Goal: Task Accomplishment & Management: Use online tool/utility

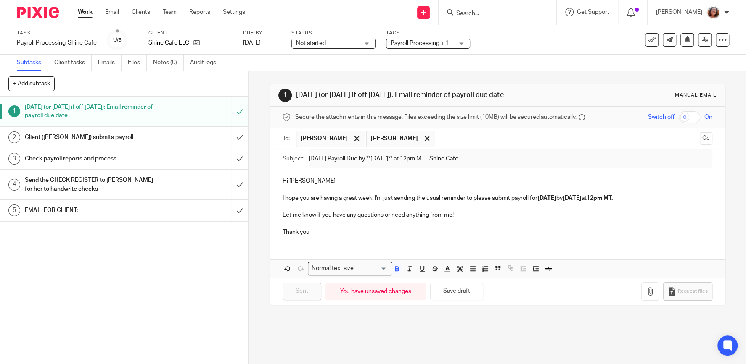
click at [81, 12] on link "Work" at bounding box center [85, 12] width 15 height 8
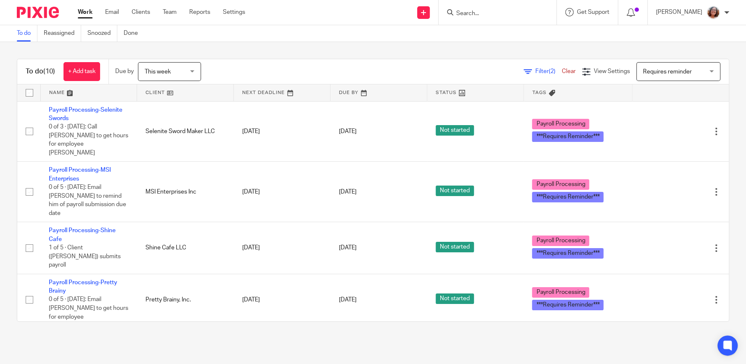
click at [103, 167] on link "Payroll Processing-MSI Enterprises" at bounding box center [80, 174] width 62 height 14
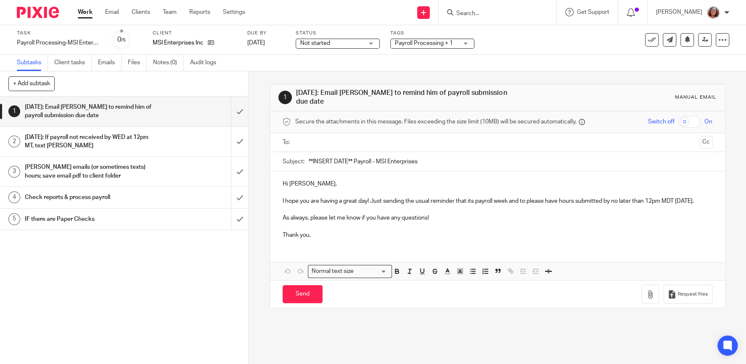
drag, startPoint x: 352, startPoint y: 155, endPoint x: 282, endPoint y: 156, distance: 69.8
click at [309, 156] on input "**INSERT DATE** Payroll - MSI Enterprises" at bounding box center [511, 161] width 404 height 19
type input "8/22/25 Payroll - MSI Enterprises"
click at [329, 139] on input "text" at bounding box center [497, 143] width 398 height 10
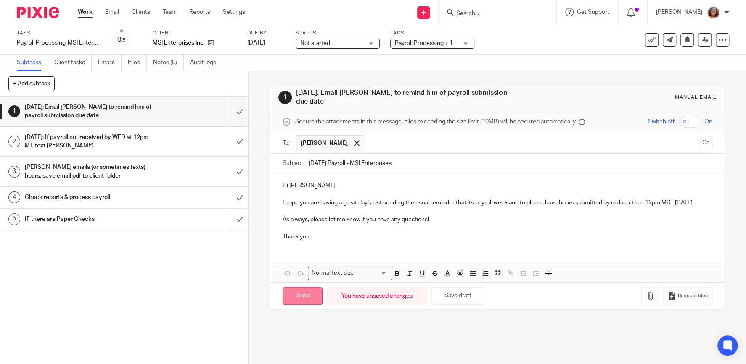
click at [305, 295] on input "Send" at bounding box center [302, 297] width 40 height 18
type input "Sent"
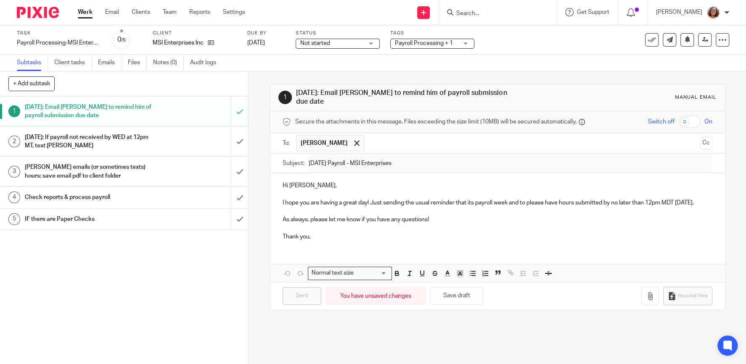
click at [81, 12] on link "Work" at bounding box center [85, 12] width 15 height 8
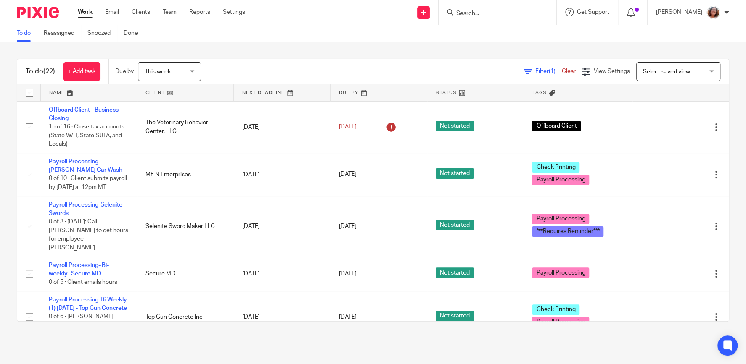
click at [678, 73] on span "Select saved view" at bounding box center [666, 72] width 47 height 6
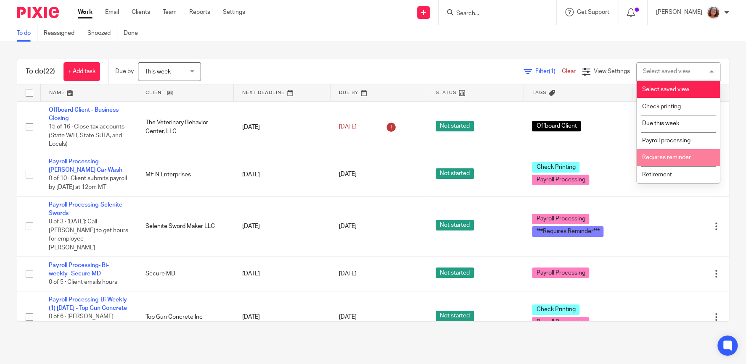
click at [669, 163] on li "Requires reminder" at bounding box center [677, 157] width 83 height 17
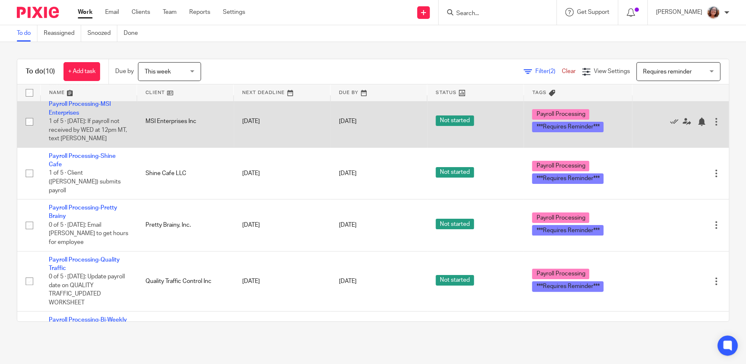
scroll to position [72, 0]
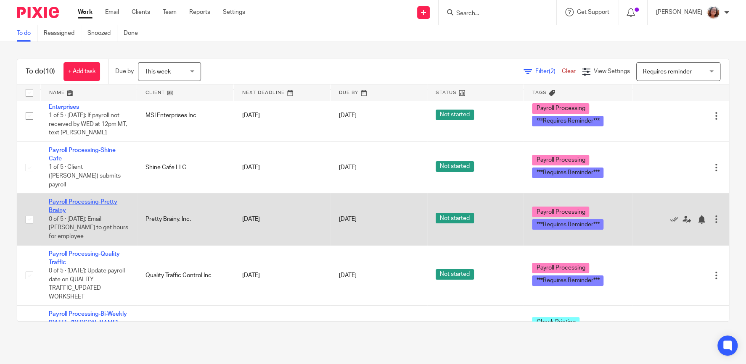
click at [90, 199] on link "Payroll Processing-Pretty Brainy" at bounding box center [83, 206] width 69 height 14
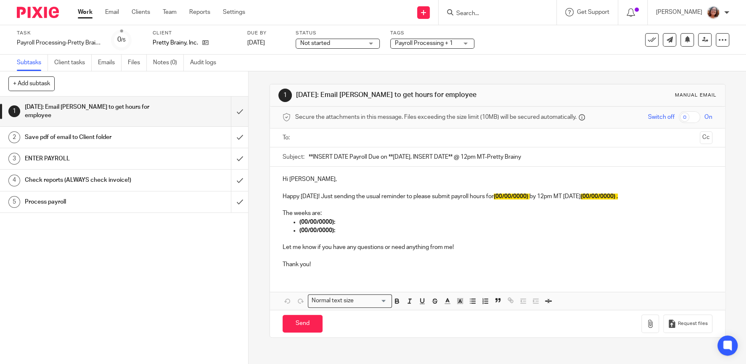
drag, startPoint x: 348, startPoint y: 156, endPoint x: 265, endPoint y: 155, distance: 82.8
click at [309, 155] on input "**INSERT DATE Payroll Due on **[DATE], INSERT DATE** @ 12pm MT-Pretty Brainy" at bounding box center [511, 157] width 404 height 19
drag, startPoint x: 442, startPoint y: 156, endPoint x: 407, endPoint y: 156, distance: 34.9
click at [407, 156] on input "[DATE] Payroll Due on **[DATE], INSERT DATE** @ 12pm MT-Pretty Brainy" at bounding box center [511, 157] width 404 height 19
type input "8/22/25 Payroll Due on **Wednesday, 8/20** @ 12pm MT-Pretty Brainy"
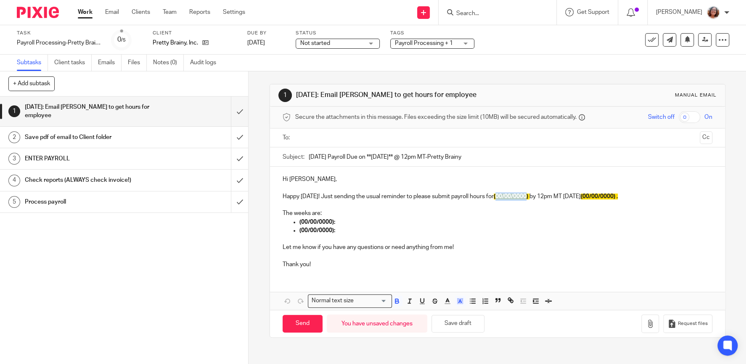
drag, startPoint x: 533, startPoint y: 195, endPoint x: 502, endPoint y: 198, distance: 30.8
click at [502, 198] on span "(00/00/0000)" at bounding box center [510, 197] width 34 height 6
drag, startPoint x: 635, startPoint y: 195, endPoint x: 604, endPoint y: 194, distance: 31.1
click at [604, 194] on span "(00/00/0000) ." at bounding box center [586, 197] width 37 height 6
drag, startPoint x: 333, startPoint y: 222, endPoint x: 302, endPoint y: 224, distance: 30.8
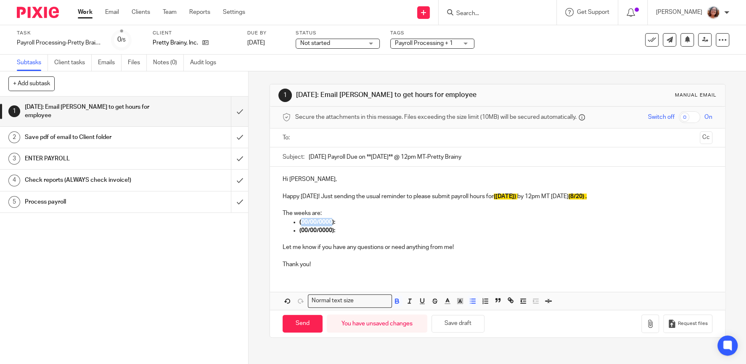
click at [302, 224] on strong "(00/00/0000):" at bounding box center [317, 222] width 36 height 6
drag, startPoint x: 333, startPoint y: 230, endPoint x: 302, endPoint y: 232, distance: 30.8
click at [302, 232] on strong "(00/00/0000):" at bounding box center [317, 231] width 36 height 6
click at [313, 131] on ul at bounding box center [498, 138] width 404 height 14
click at [322, 134] on input "text" at bounding box center [497, 138] width 398 height 10
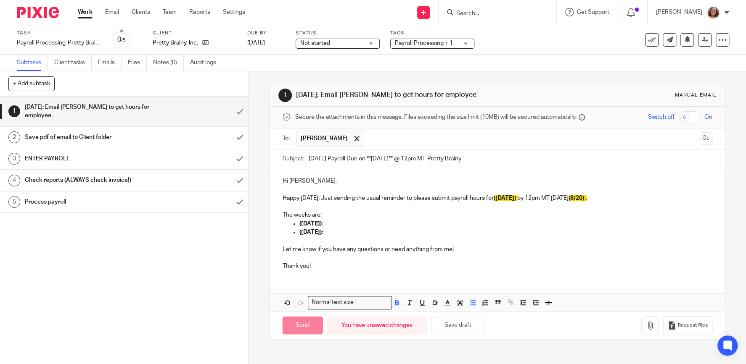
click at [307, 324] on input "Send" at bounding box center [302, 326] width 40 height 18
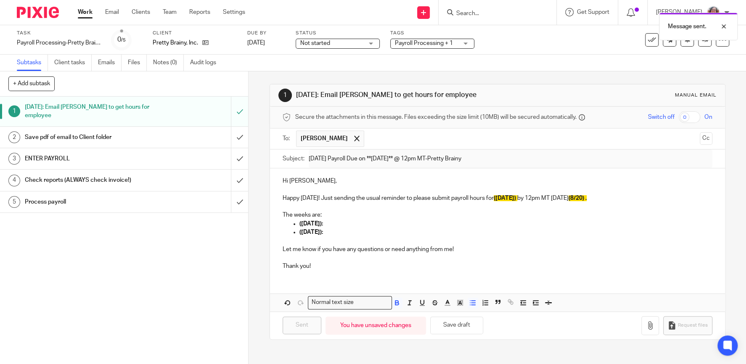
type input "Sent"
click at [80, 12] on link "Work" at bounding box center [85, 12] width 15 height 8
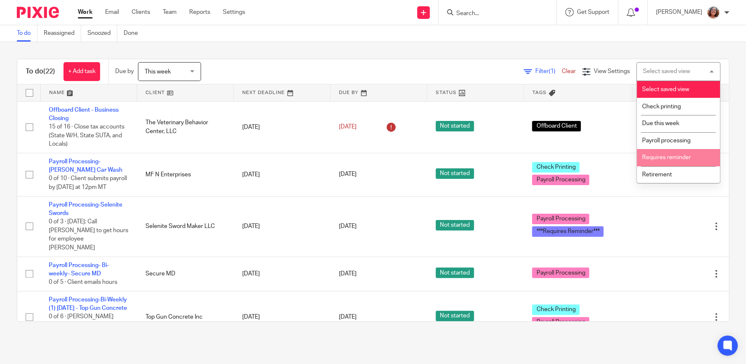
click at [666, 155] on li "Requires reminder" at bounding box center [677, 157] width 83 height 17
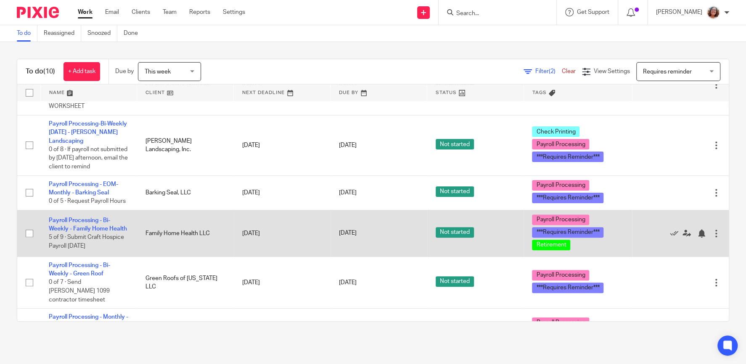
scroll to position [110, 0]
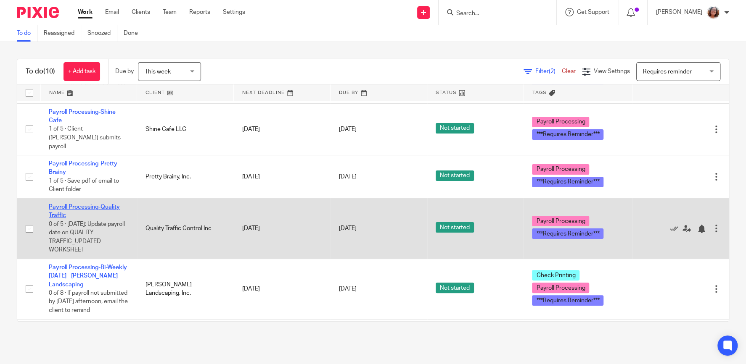
click at [78, 204] on link "Payroll Processing-Quality Traffic" at bounding box center [84, 211] width 71 height 14
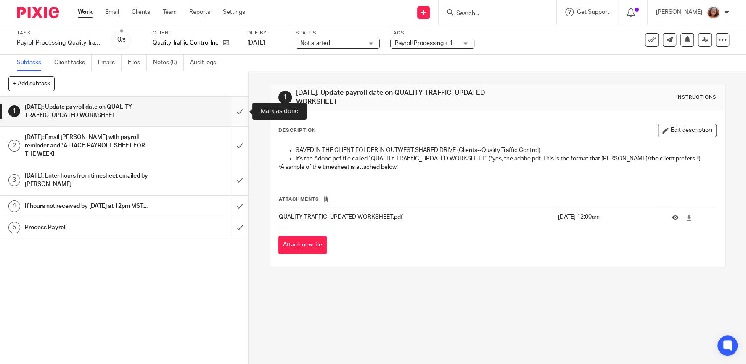
click at [244, 107] on input "submit" at bounding box center [124, 112] width 248 height 30
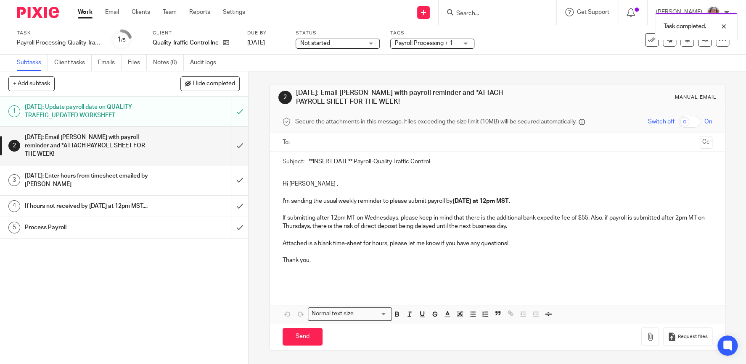
drag, startPoint x: 0, startPoint y: 0, endPoint x: 253, endPoint y: 161, distance: 299.5
click at [309, 161] on input "**INSERT DATE** Payroll-Quality Traffic Control" at bounding box center [511, 161] width 404 height 19
type input "8/22/25 Payroll-Quality Traffic Control"
click at [340, 142] on input "text" at bounding box center [497, 143] width 398 height 10
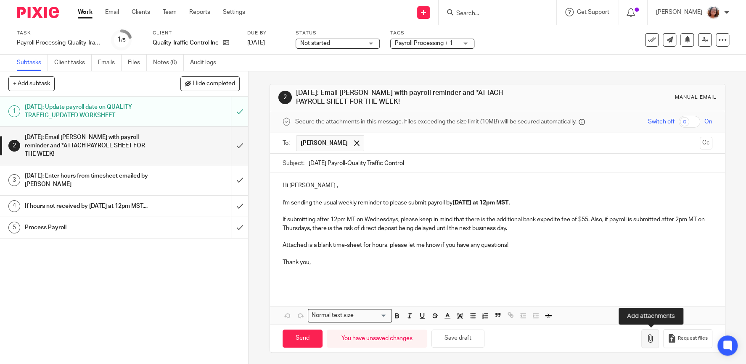
click at [651, 339] on icon "button" at bounding box center [650, 339] width 8 height 8
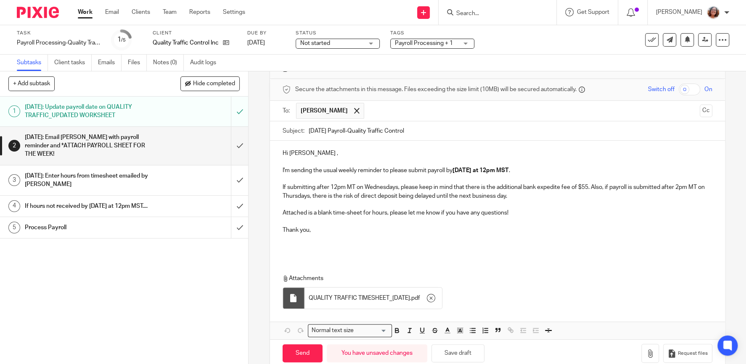
scroll to position [48, 0]
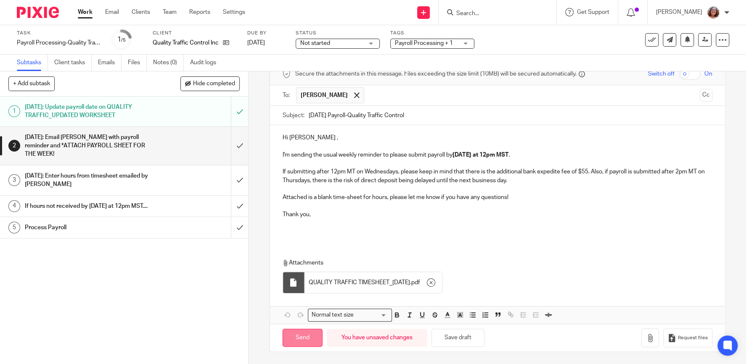
click at [304, 337] on input "Send" at bounding box center [302, 338] width 40 height 18
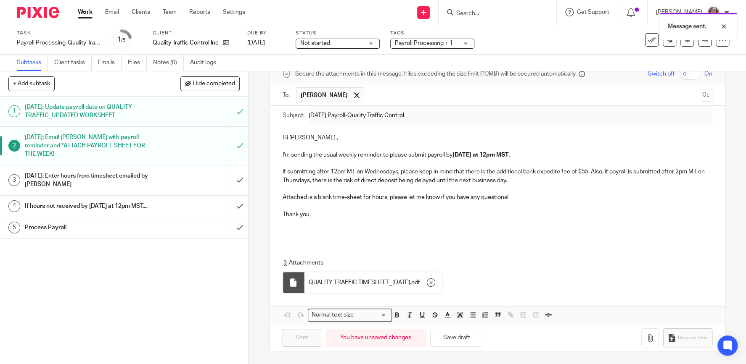
type input "Sent"
click at [86, 14] on link "Work" at bounding box center [85, 12] width 15 height 8
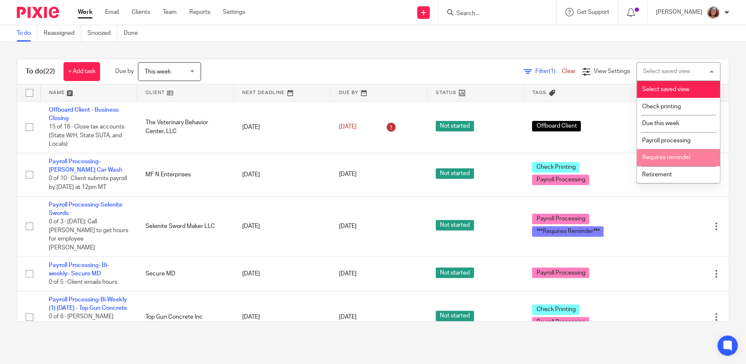
click at [666, 158] on span "Requires reminder" at bounding box center [666, 158] width 49 height 6
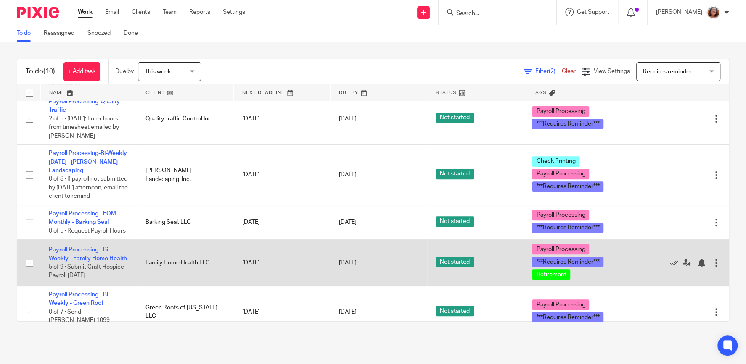
scroll to position [245, 0]
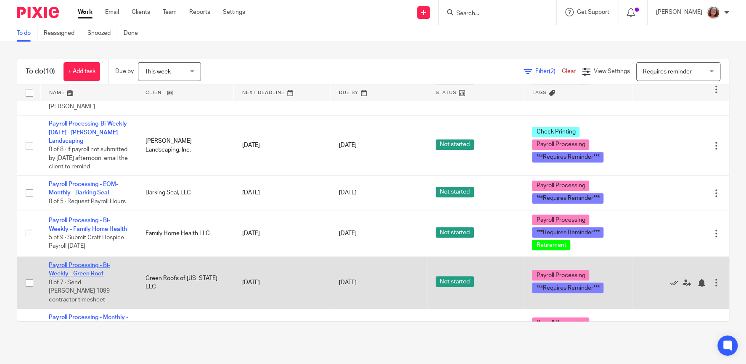
click at [88, 263] on link "Payroll Processing - Bi-Weekly - Green Roof" at bounding box center [79, 270] width 61 height 14
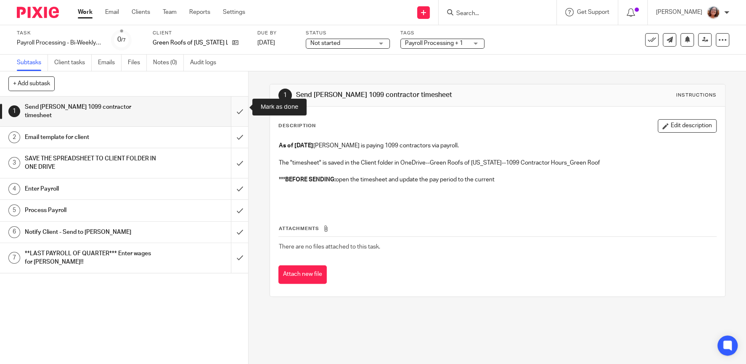
click at [239, 107] on input "submit" at bounding box center [124, 112] width 248 height 30
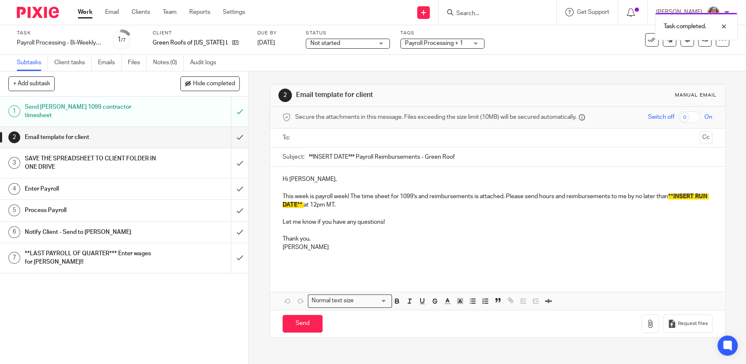
click at [320, 138] on input "text" at bounding box center [497, 138] width 398 height 10
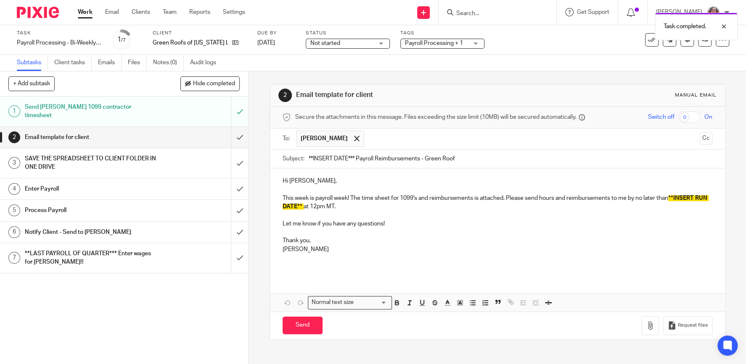
drag, startPoint x: 355, startPoint y: 156, endPoint x: 281, endPoint y: 157, distance: 74.0
click at [309, 158] on input "**INSERT DATE*** Payroll Reimbursements - Green Roof" at bounding box center [511, 159] width 404 height 19
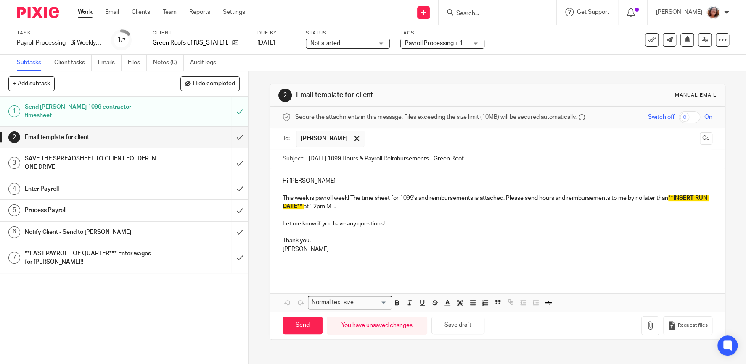
type input "8/22/25 1099 Hours & Payroll Reimbursements - Green Roof"
drag, startPoint x: 303, startPoint y: 205, endPoint x: 674, endPoint y: 198, distance: 371.6
click at [674, 198] on p "This week is payroll week! The time sheet for 1099's and reimbursements is atta…" at bounding box center [497, 199] width 430 height 26
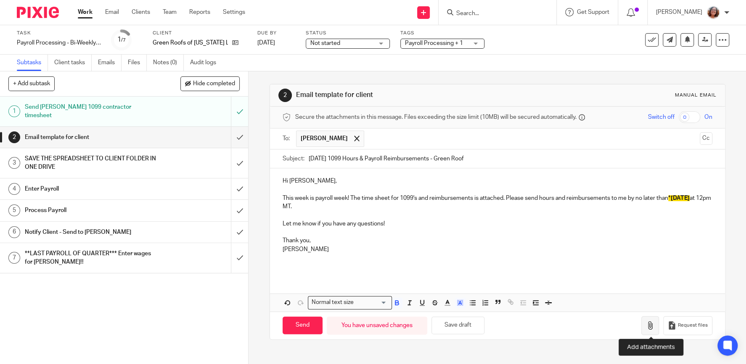
click at [651, 319] on button "button" at bounding box center [650, 326] width 18 height 19
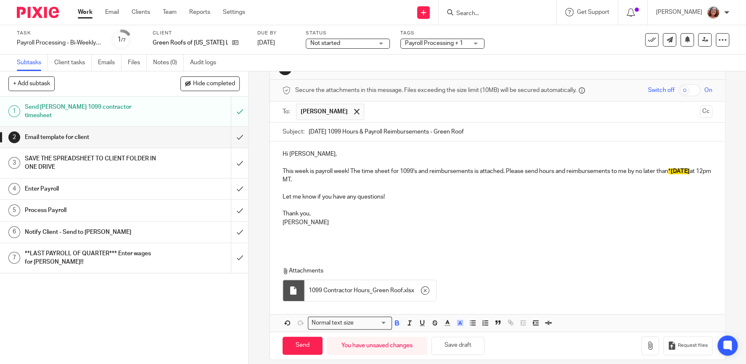
scroll to position [34, 0]
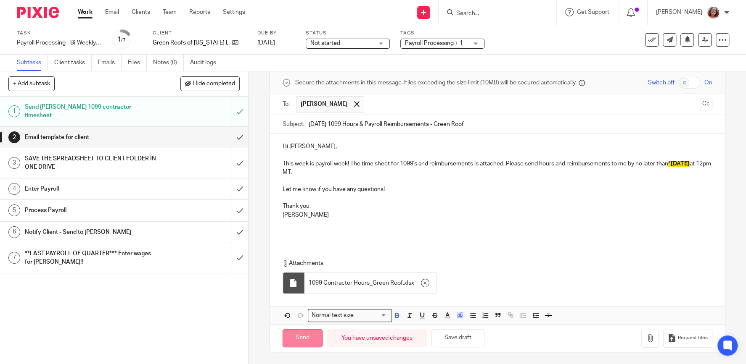
click at [310, 337] on input "Send" at bounding box center [302, 339] width 40 height 18
type input "Sent"
click at [86, 13] on link "Work" at bounding box center [85, 12] width 15 height 8
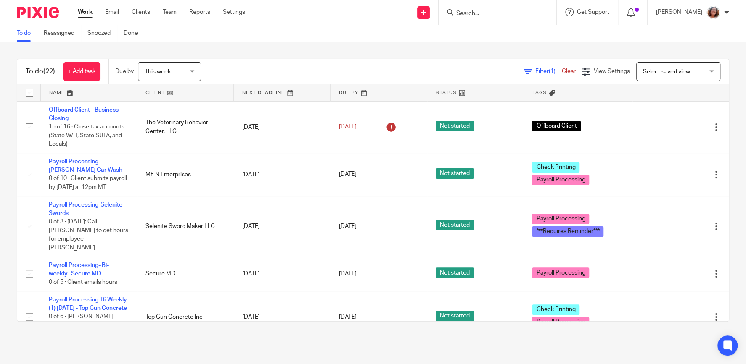
scroll to position [72, 0]
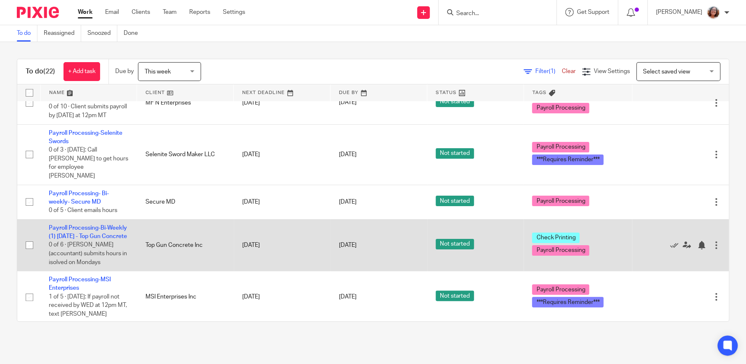
click at [86, 226] on td "Payroll Processing-Bi-Weekly (1) Thursday - Top Gun Concrete 0 of 6 · Nancy (ac…" at bounding box center [88, 245] width 97 height 52
click at [85, 228] on link "Payroll Processing-Bi-Weekly (1) [DATE] - Top Gun Concrete" at bounding box center [88, 232] width 78 height 14
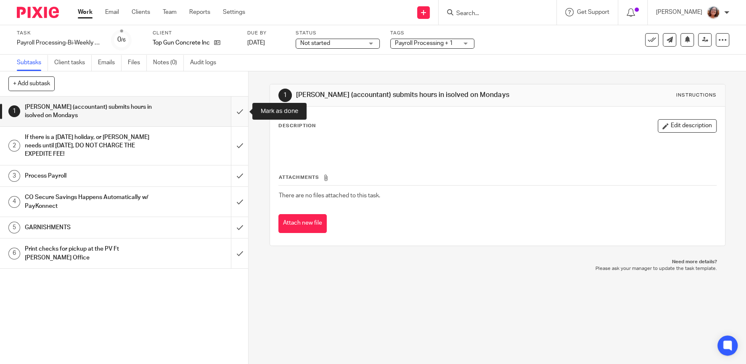
click at [238, 109] on input "submit" at bounding box center [124, 112] width 248 height 30
click at [241, 137] on input "submit" at bounding box center [124, 146] width 248 height 38
